Goal: Transaction & Acquisition: Purchase product/service

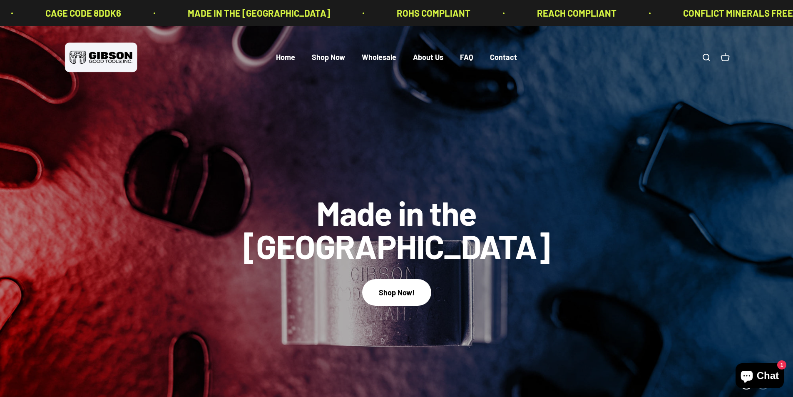
click at [708, 57] on link "Open search" at bounding box center [706, 57] width 9 height 9
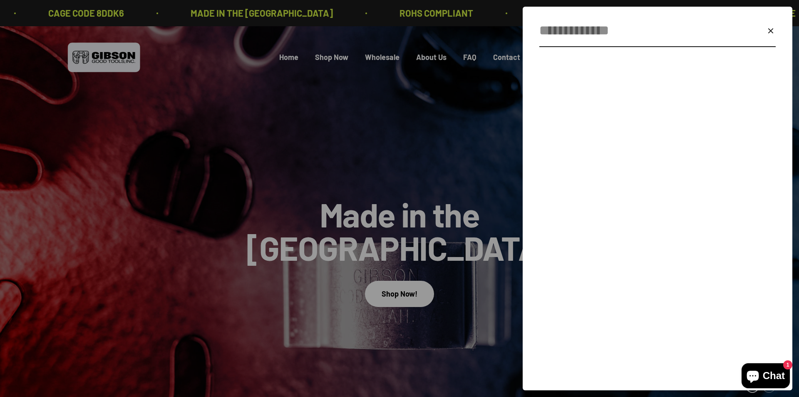
click at [621, 34] on input "Search" at bounding box center [638, 30] width 196 height 21
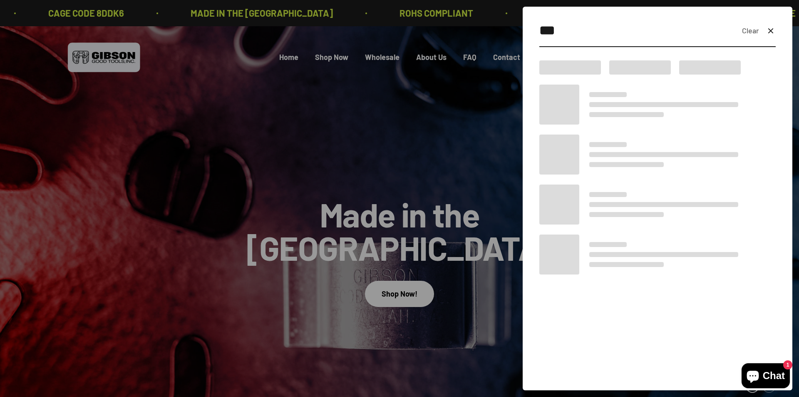
type input "***"
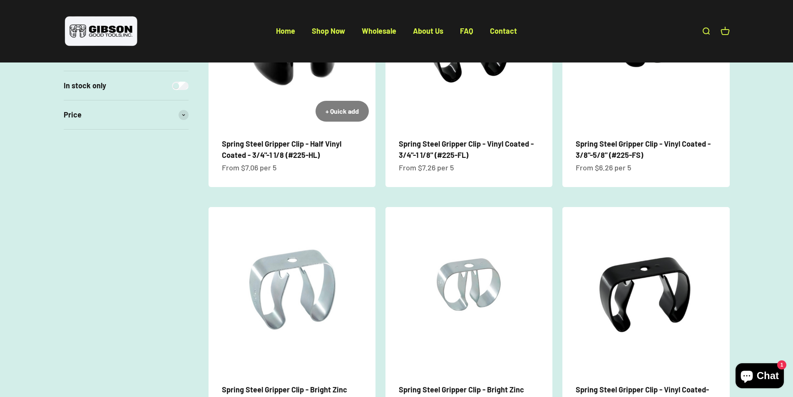
scroll to position [375, 0]
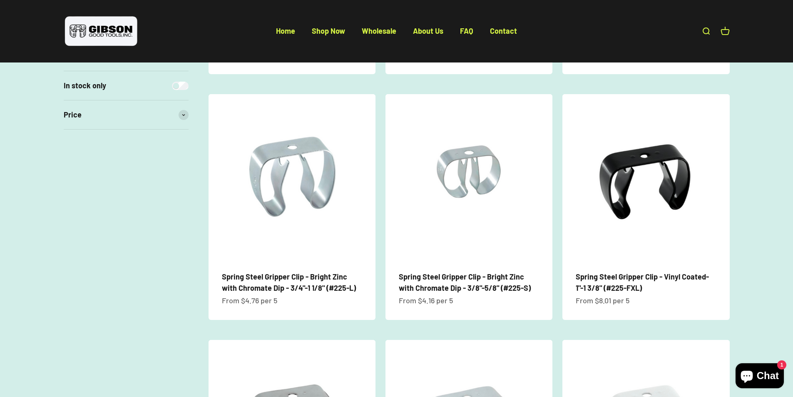
click at [275, 200] on img at bounding box center [292, 177] width 167 height 167
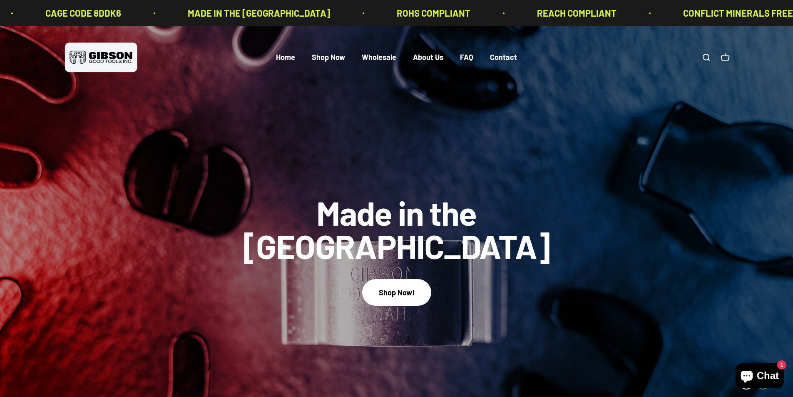
click at [707, 57] on link "Open search" at bounding box center [706, 57] width 9 height 9
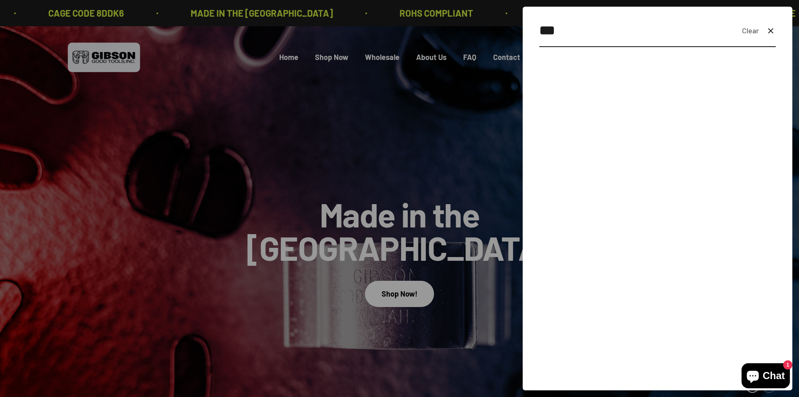
type input "***"
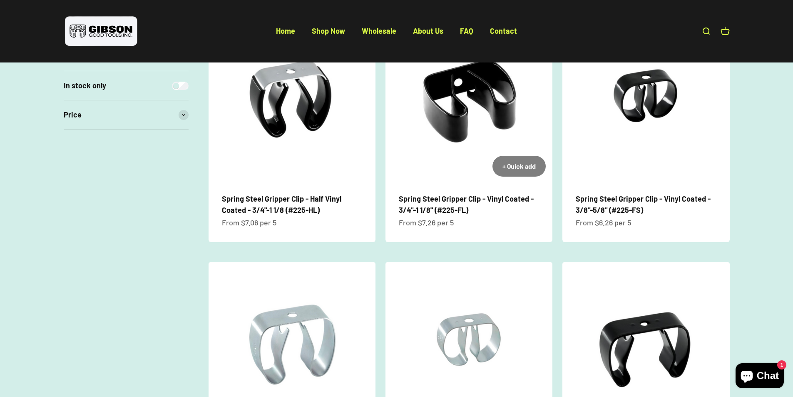
scroll to position [208, 0]
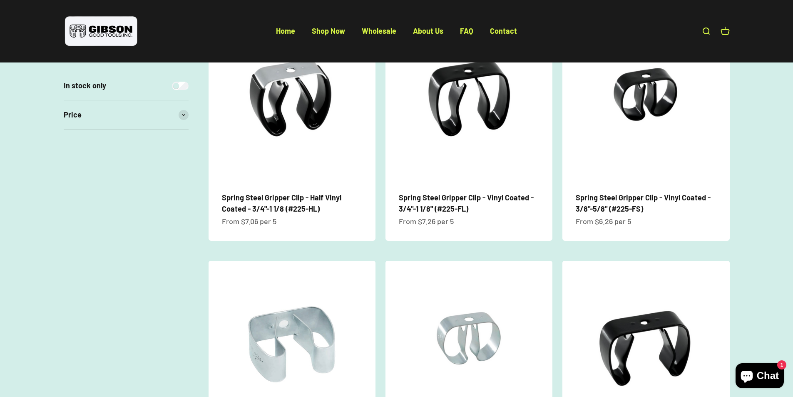
click at [282, 358] on img at bounding box center [292, 344] width 167 height 167
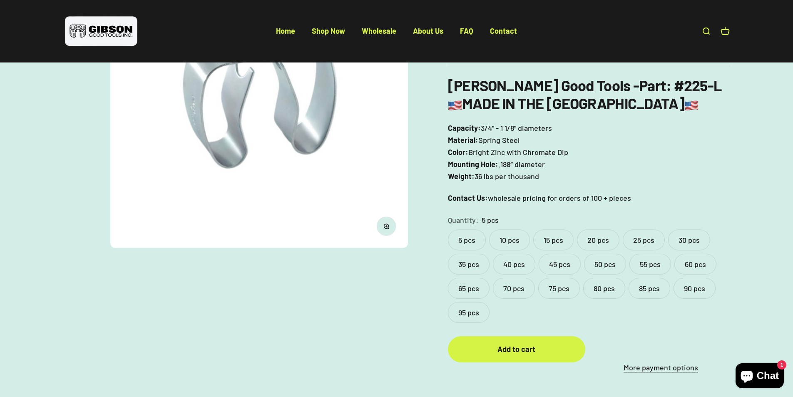
scroll to position [167, 0]
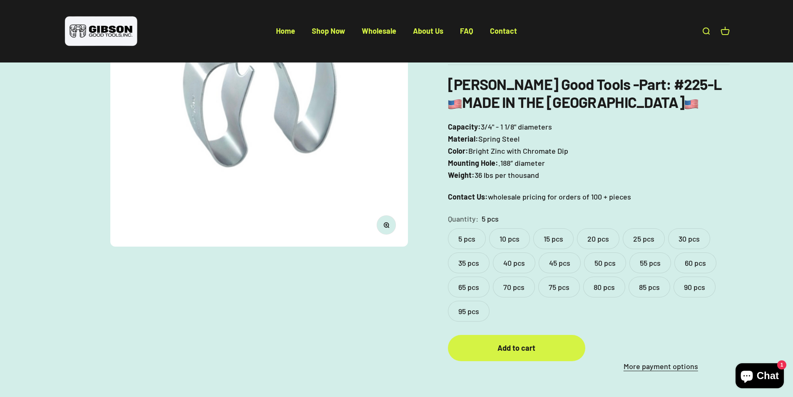
click at [546, 236] on label "15 pcs" at bounding box center [553, 238] width 40 height 21
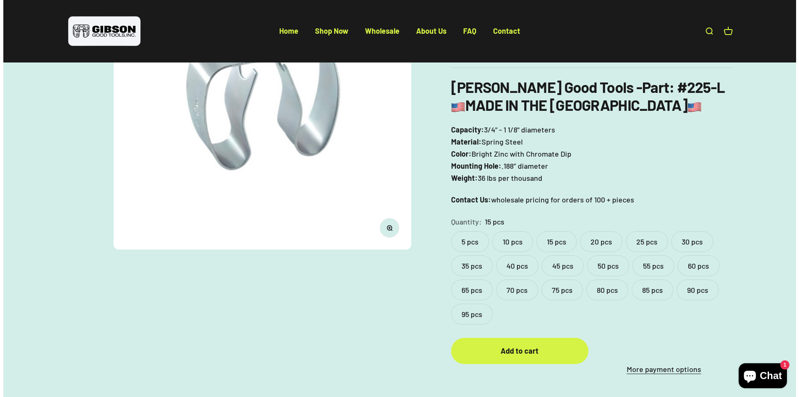
scroll to position [167, 0]
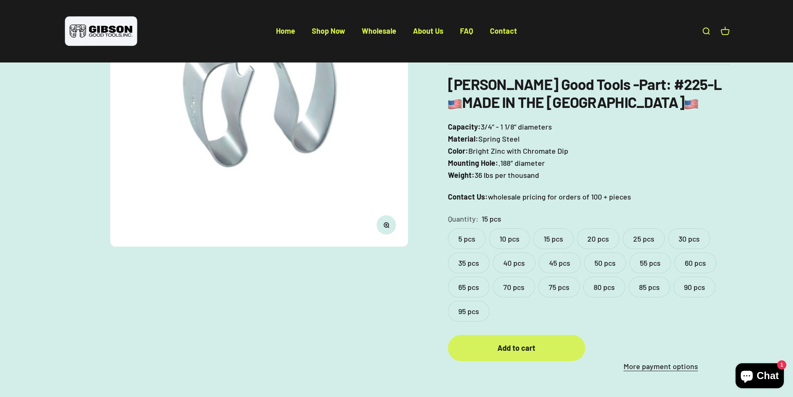
click at [531, 345] on div "Add to cart" at bounding box center [517, 348] width 104 height 12
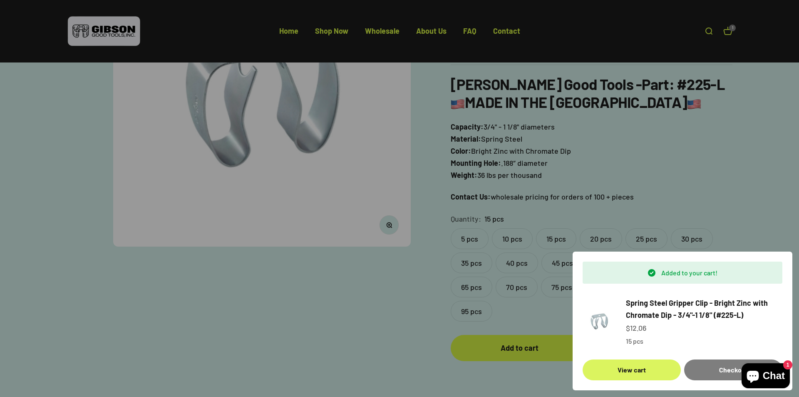
click at [631, 371] on link "View cart" at bounding box center [632, 369] width 98 height 21
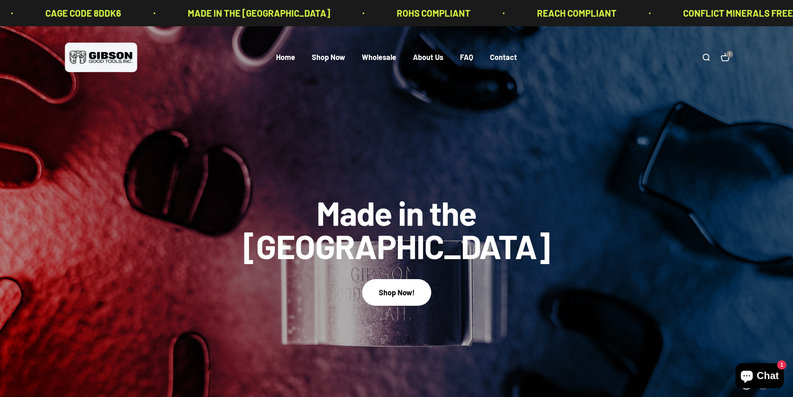
click at [707, 56] on link "Open search" at bounding box center [706, 57] width 9 height 9
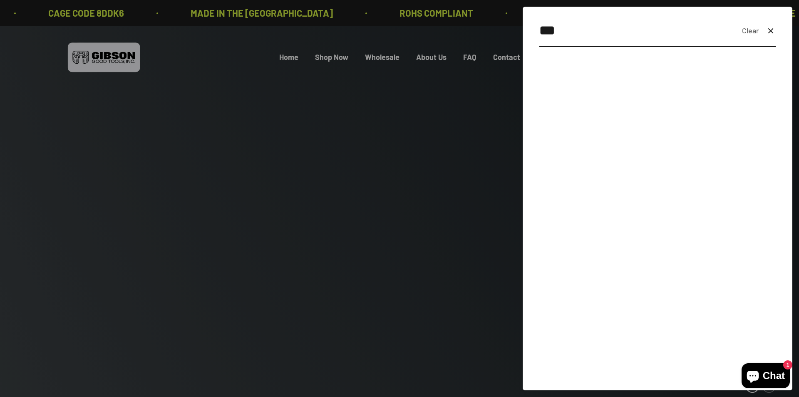
type input "***"
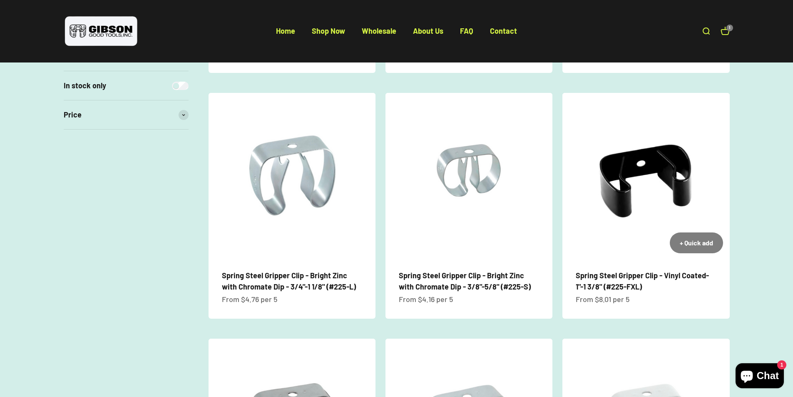
scroll to position [375, 0]
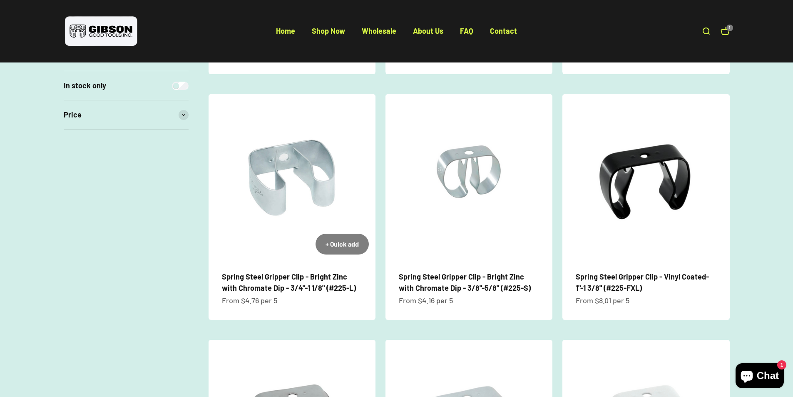
click at [294, 197] on img at bounding box center [292, 177] width 167 height 167
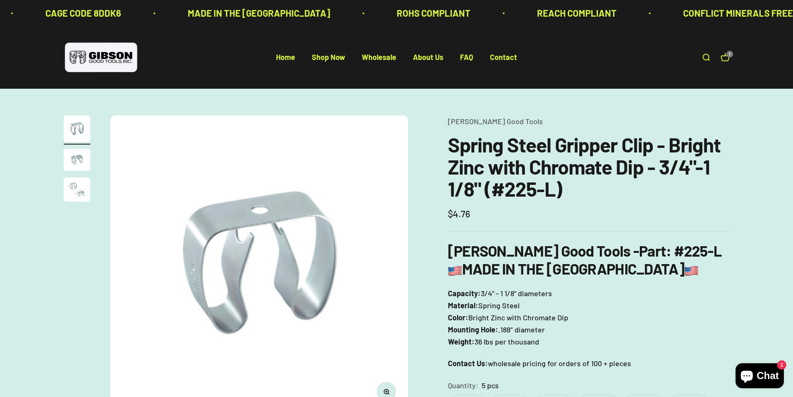
click at [724, 56] on link "Open cart 1" at bounding box center [725, 57] width 9 height 9
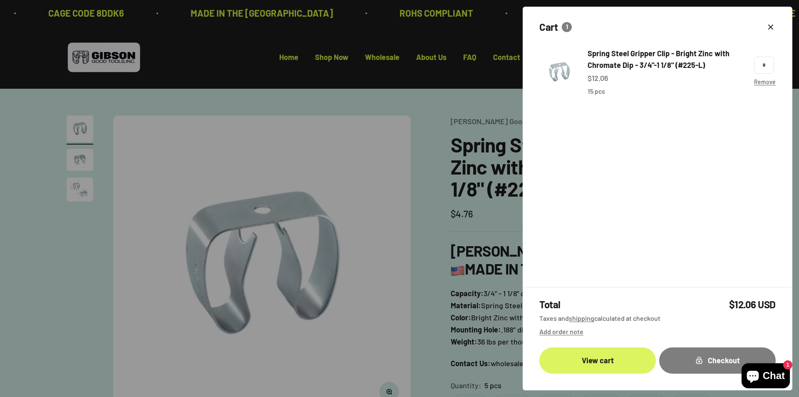
click at [597, 358] on link "View cart" at bounding box center [598, 360] width 117 height 26
